Goal: Task Accomplishment & Management: Use online tool/utility

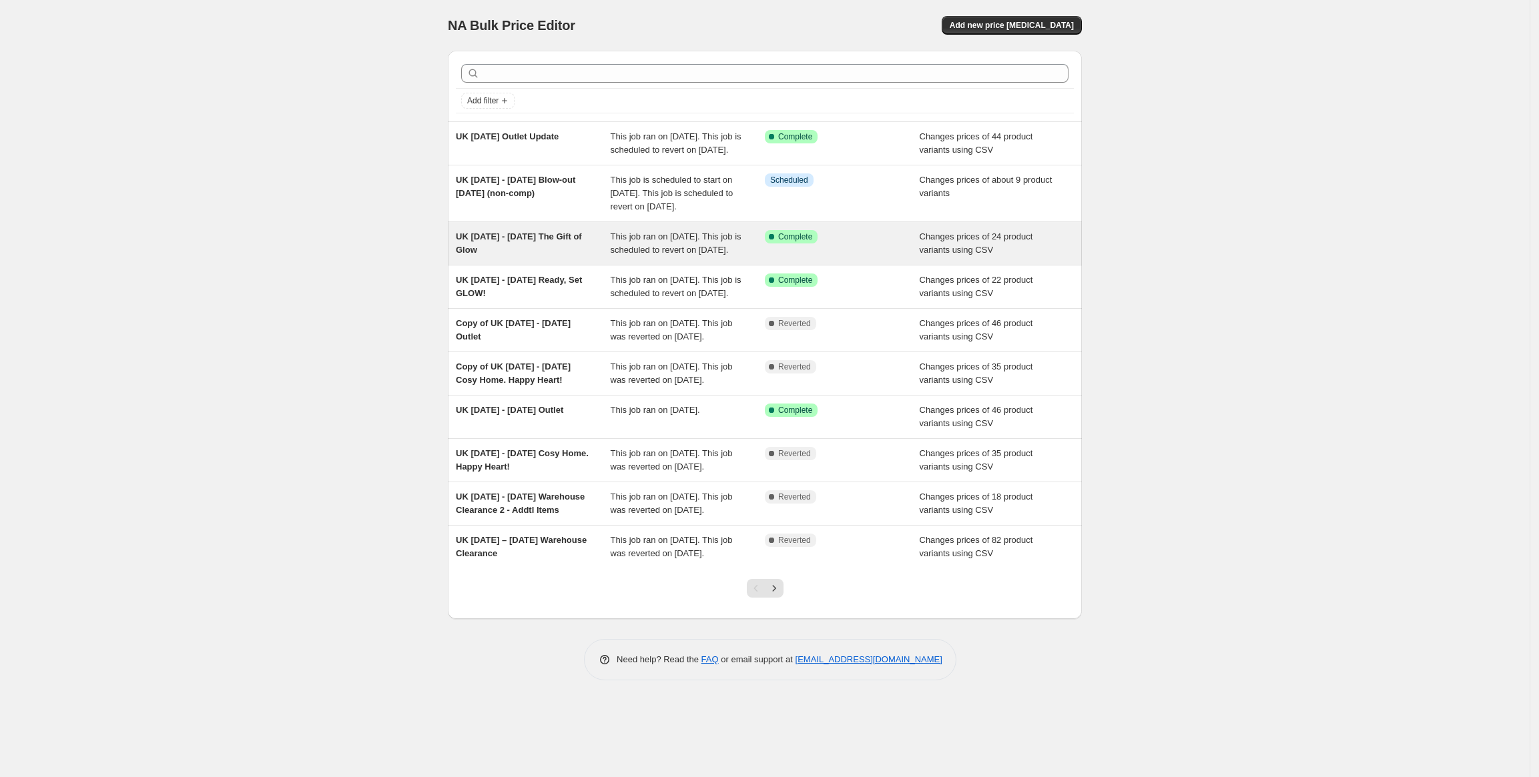
click at [580, 257] on div "UK Oct 14 - Dec 1 The Gift of Glow" at bounding box center [533, 243] width 155 height 27
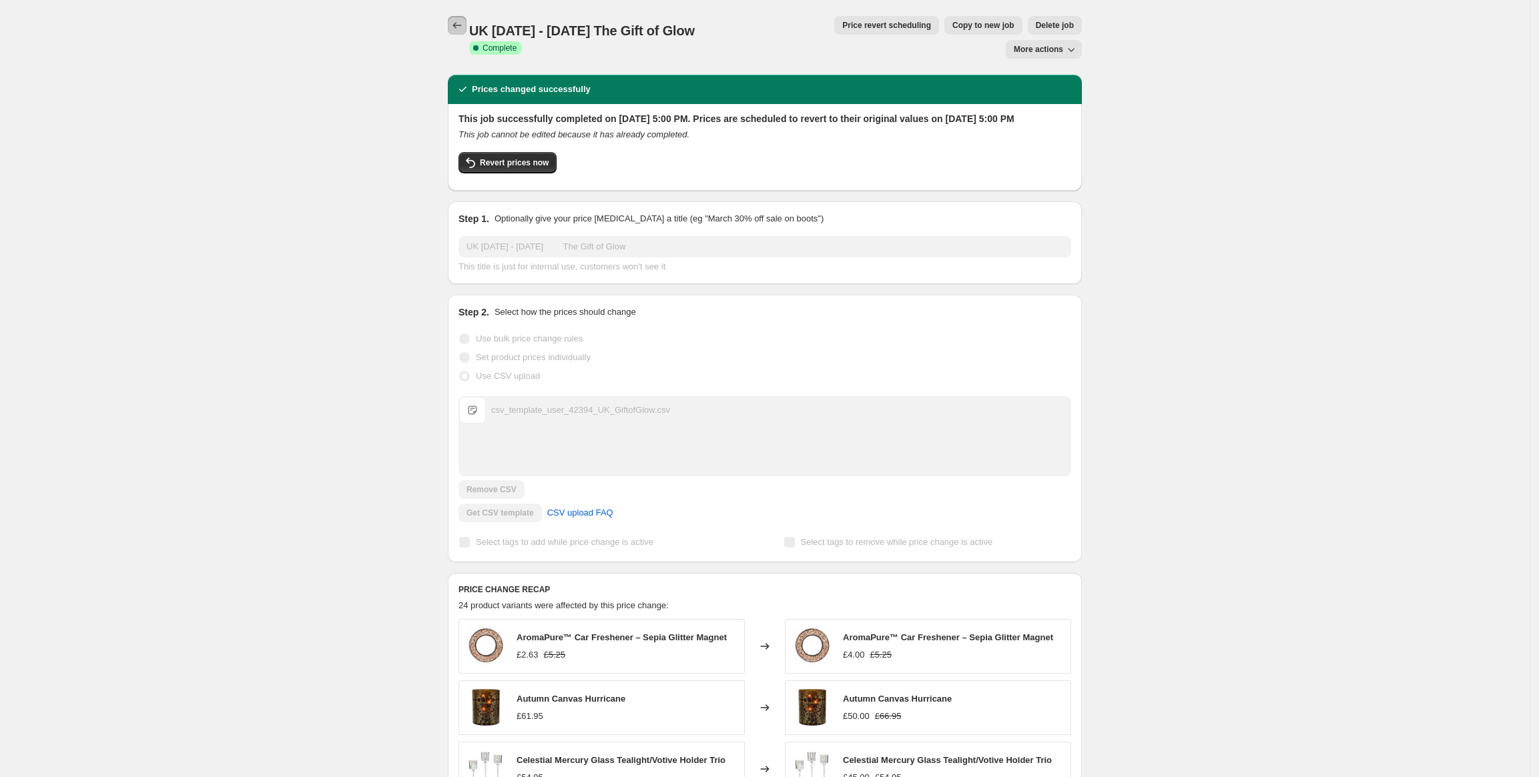
click at [455, 22] on icon "Price change jobs" at bounding box center [456, 25] width 13 height 13
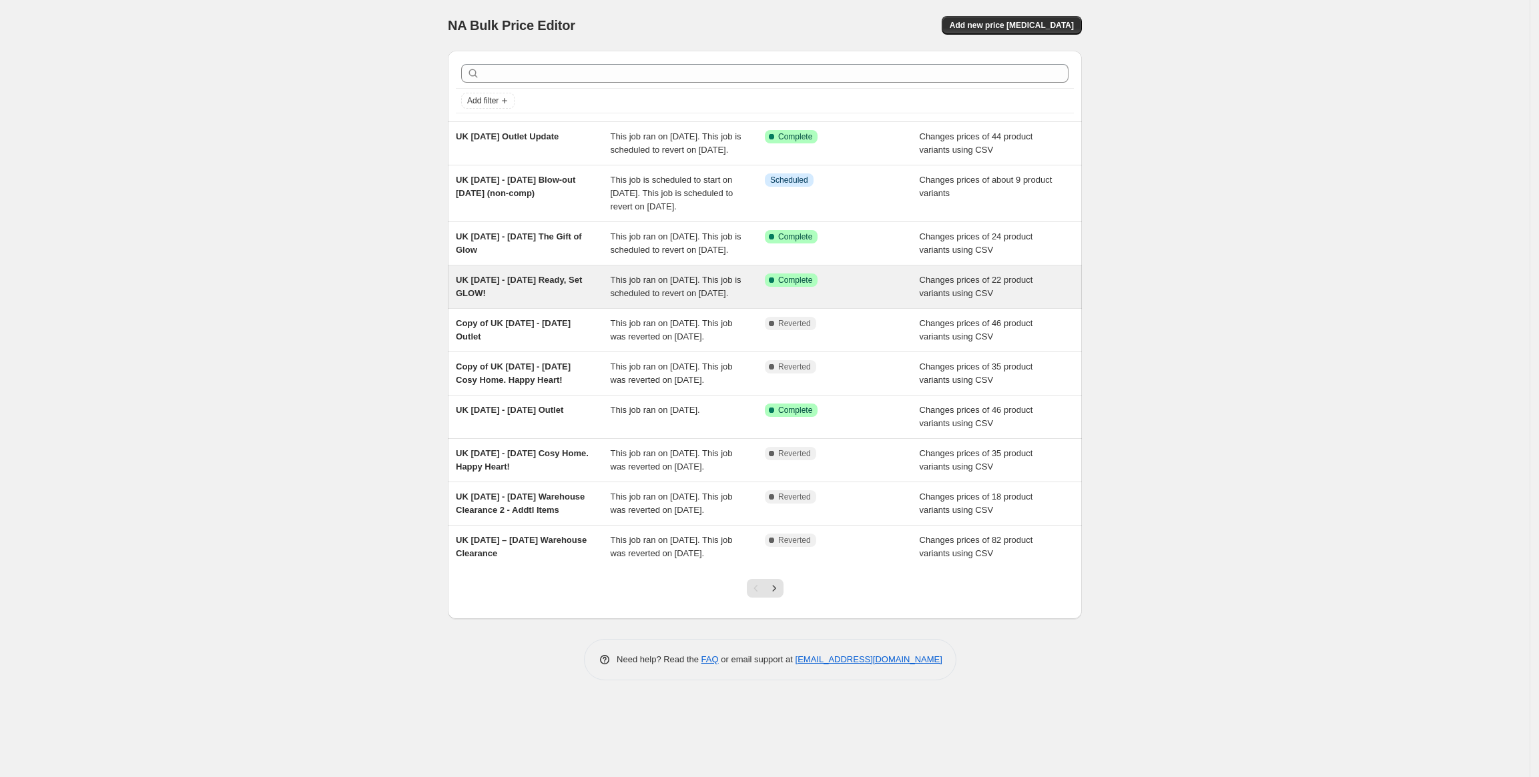
click at [526, 298] on span "UK Oct 14 - 30 Ready, Set GLOW!" at bounding box center [519, 286] width 126 height 23
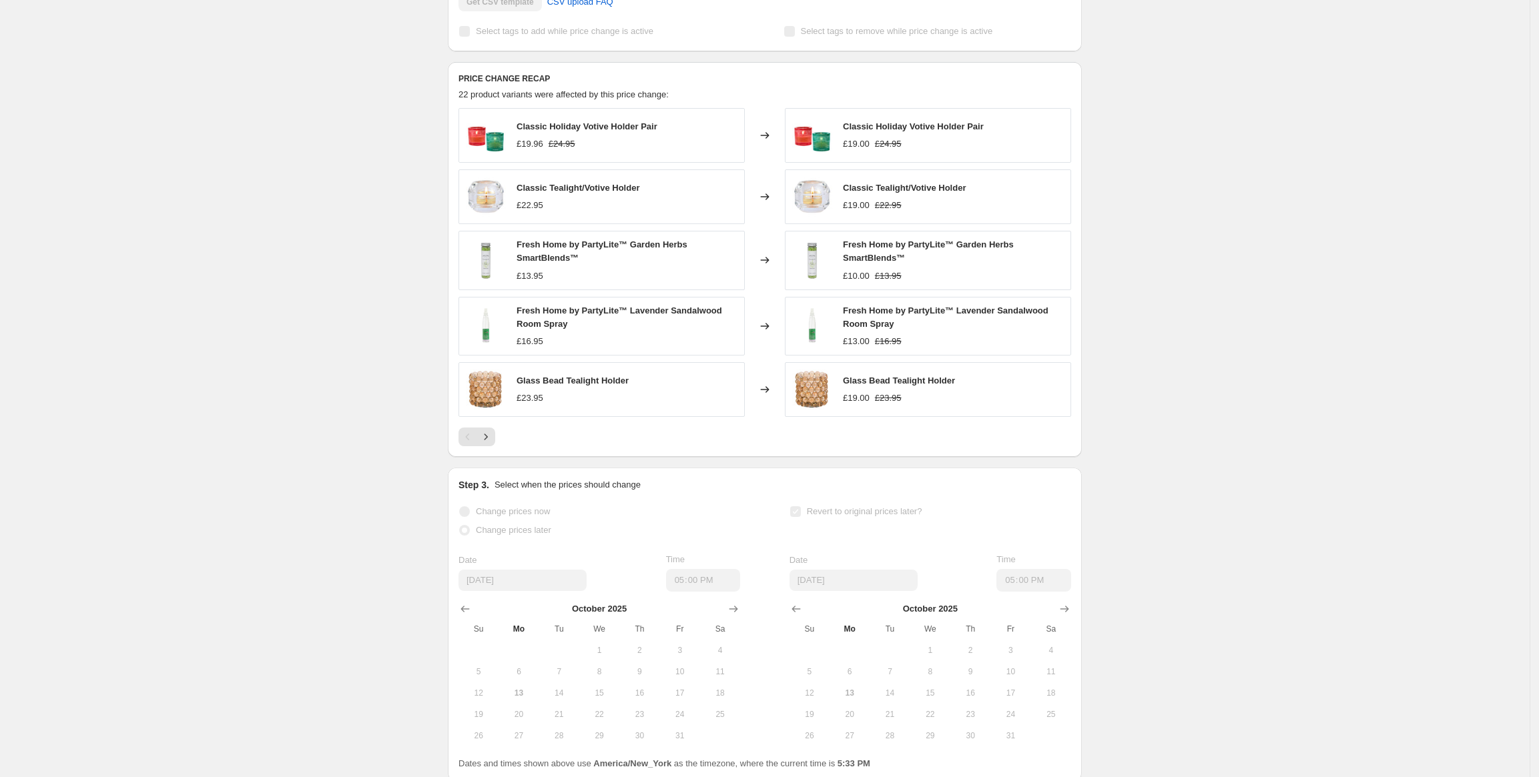
scroll to position [534, 0]
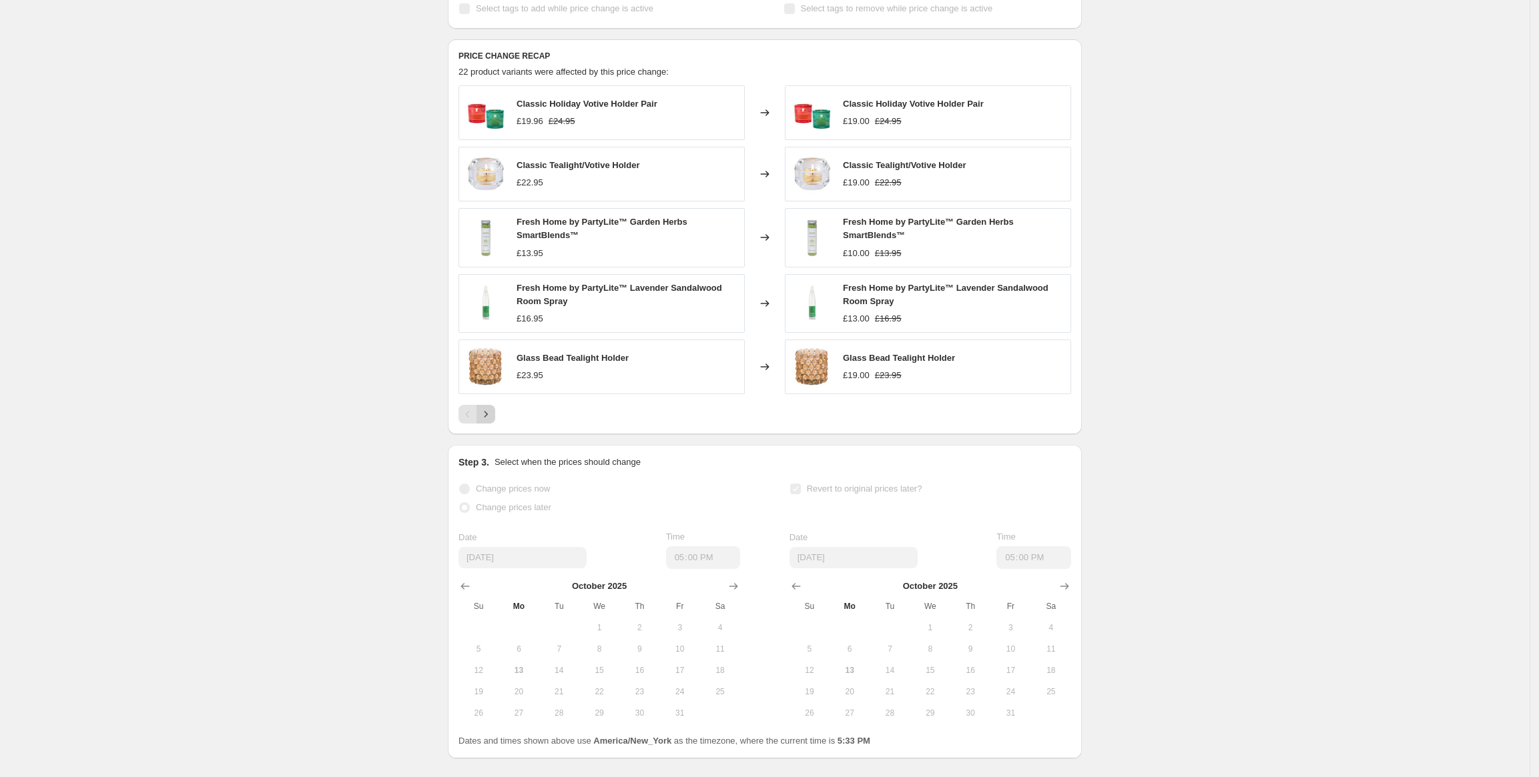
click at [492, 408] on icon "Next" at bounding box center [485, 414] width 13 height 13
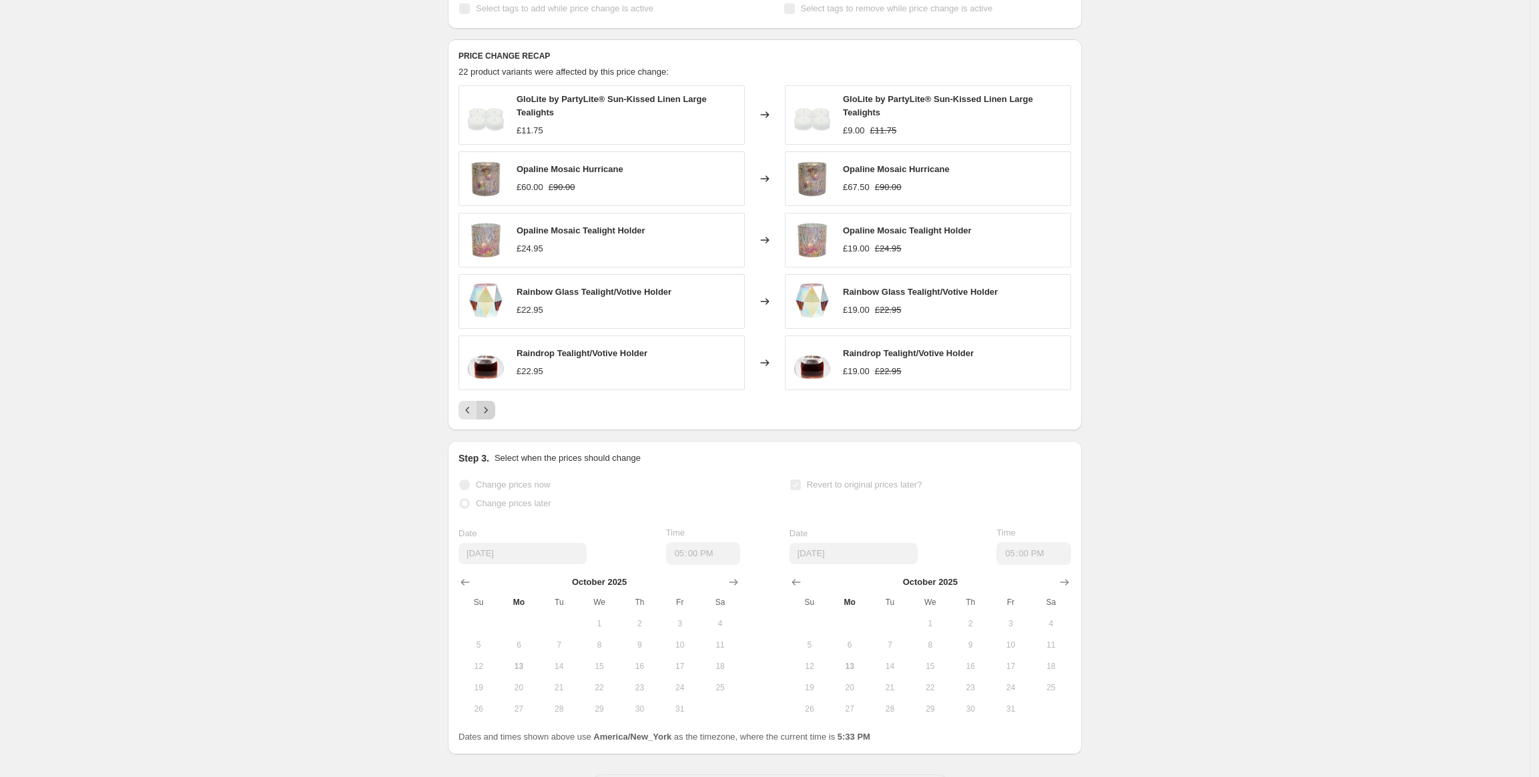
click at [492, 404] on icon "Next" at bounding box center [485, 410] width 13 height 13
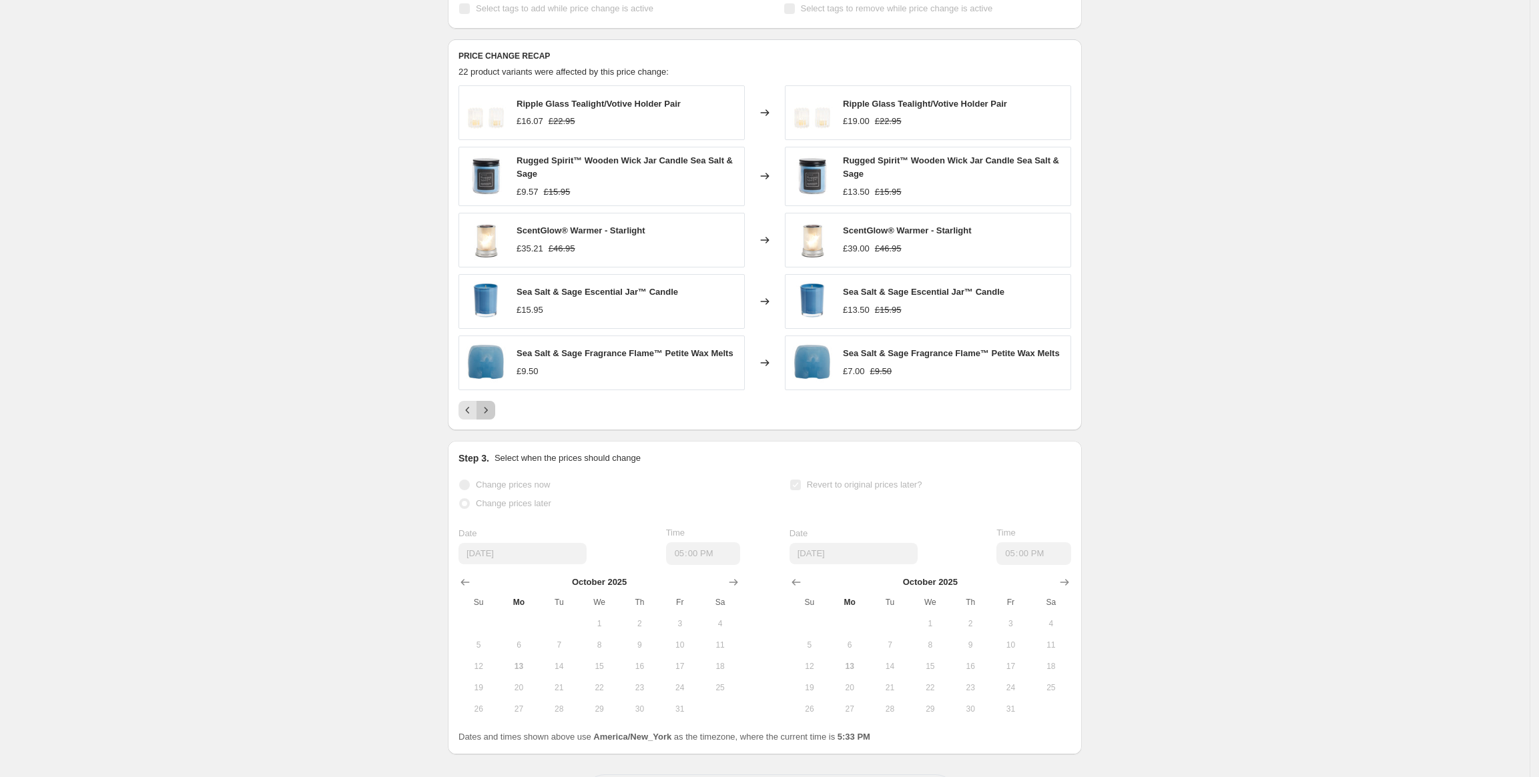
click at [492, 404] on icon "Next" at bounding box center [485, 410] width 13 height 13
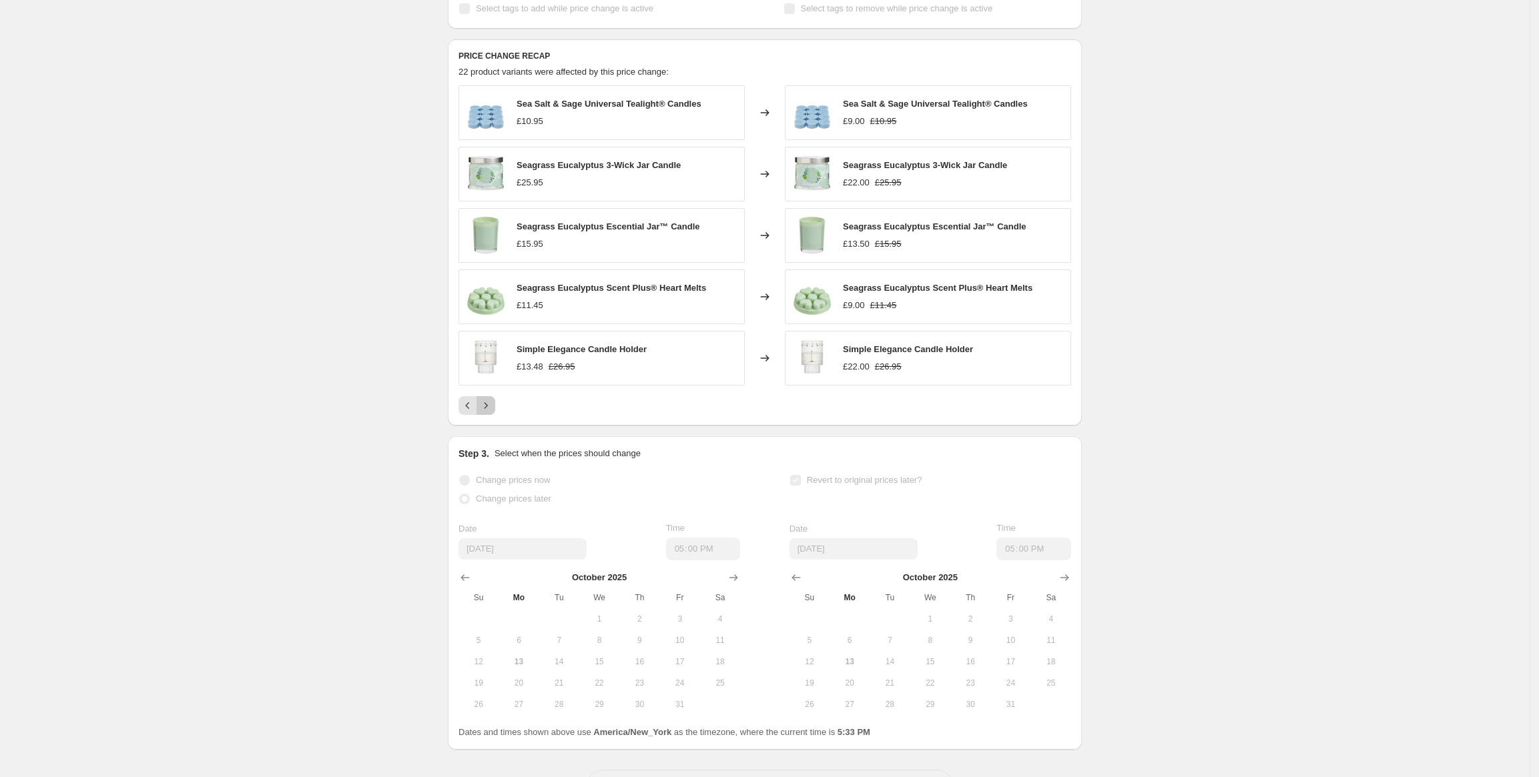
click at [492, 402] on icon "Next" at bounding box center [485, 405] width 13 height 13
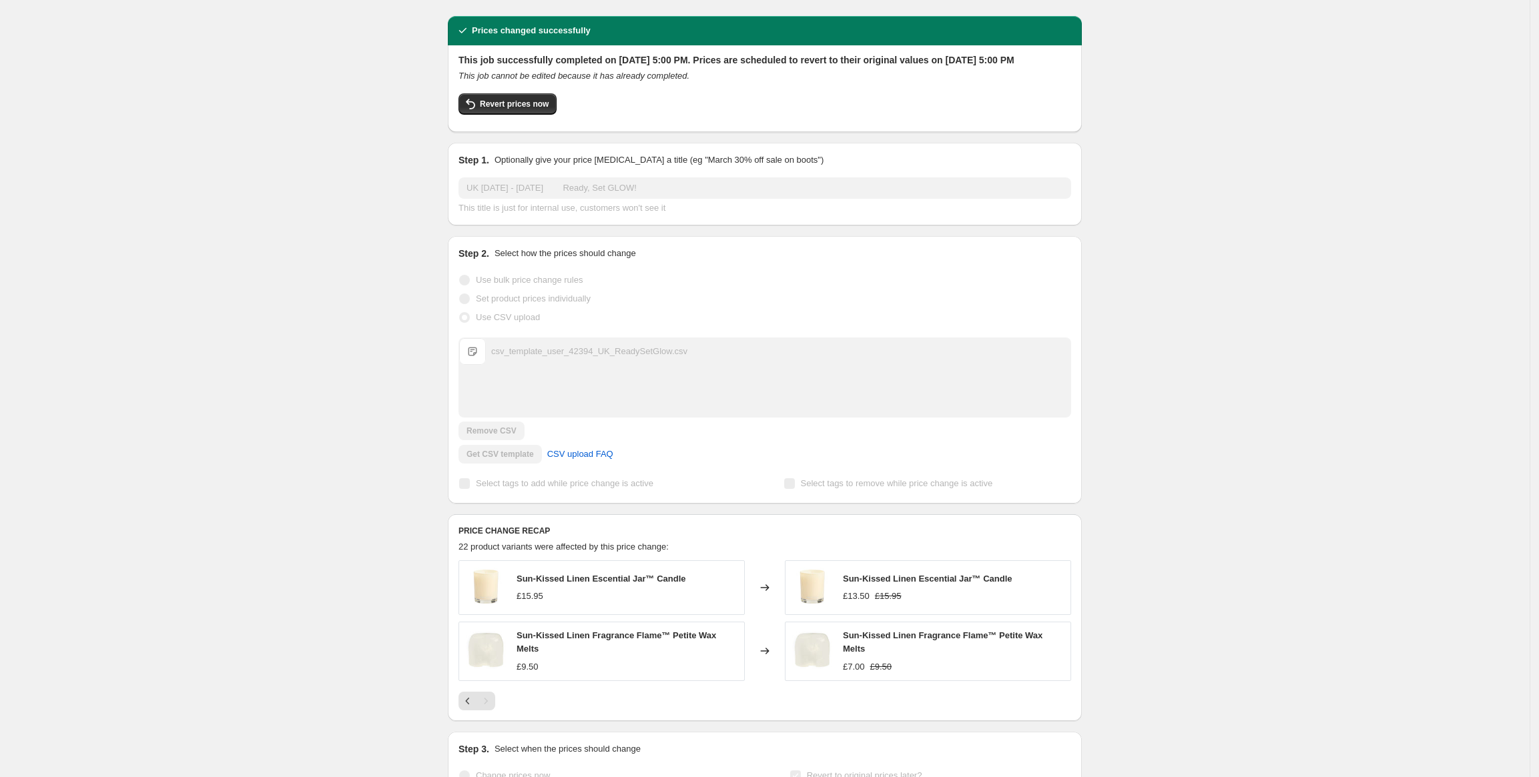
scroll to position [0, 0]
